Goal: Find specific page/section: Find specific page/section

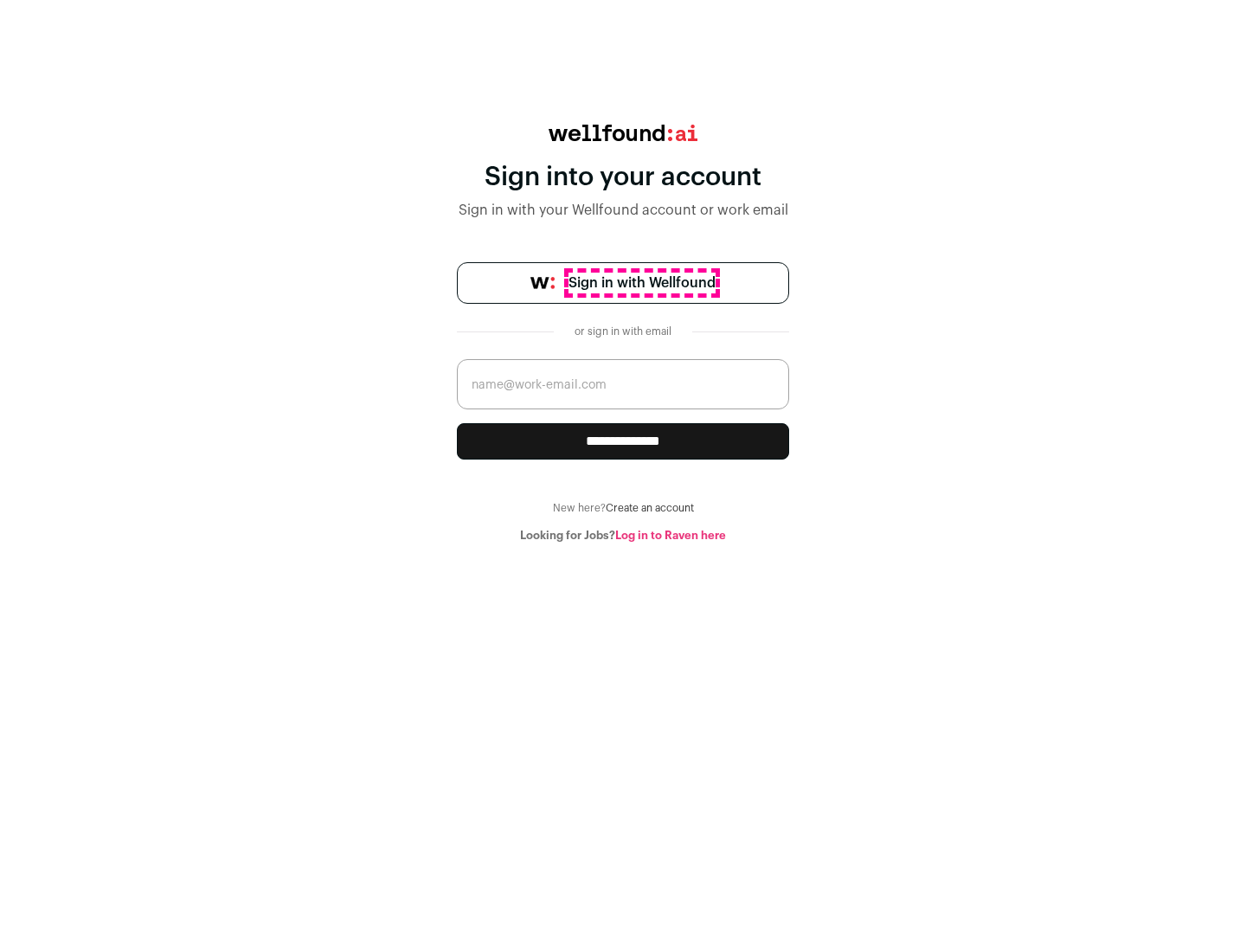
click at [641, 283] on span "Sign in with Wellfound" at bounding box center [642, 283] width 147 height 21
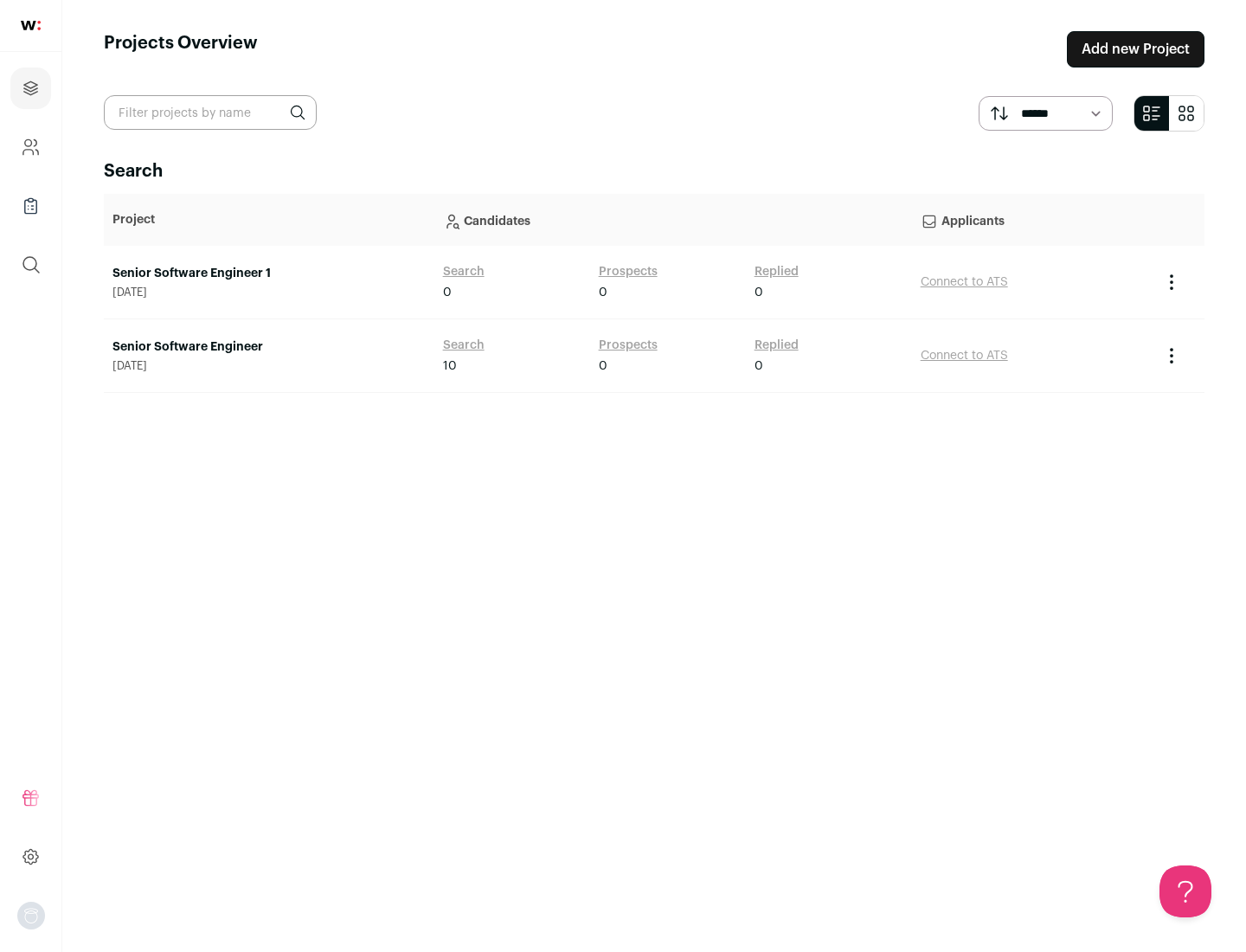
click at [268, 347] on link "Senior Software Engineer" at bounding box center [269, 347] width 313 height 18
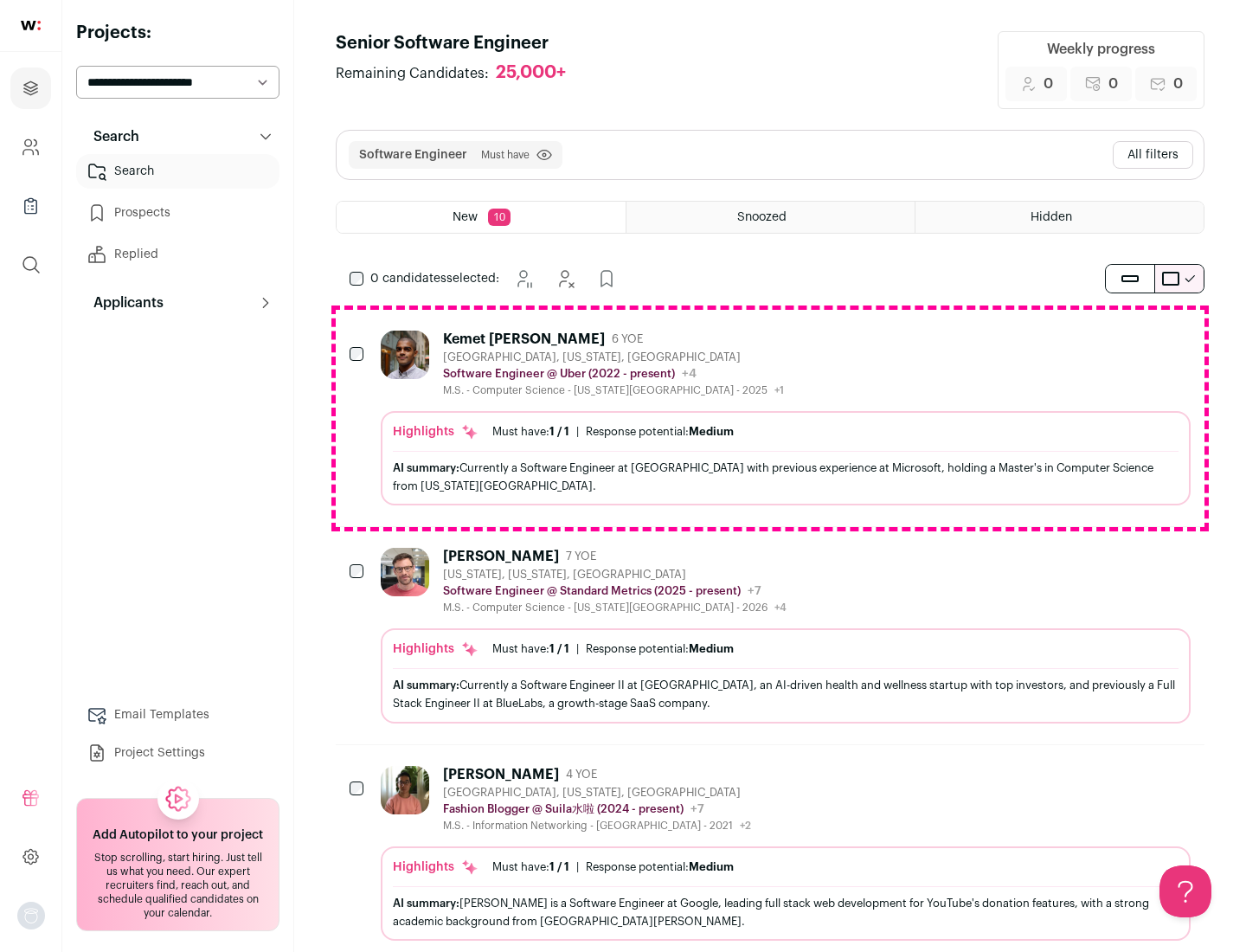
click at [770, 418] on div "Highlights Must have: 1 / 1 How many must haves have been fulfilled? | Response…" at bounding box center [785, 458] width 810 height 94
